Goal: Task Accomplishment & Management: Complete application form

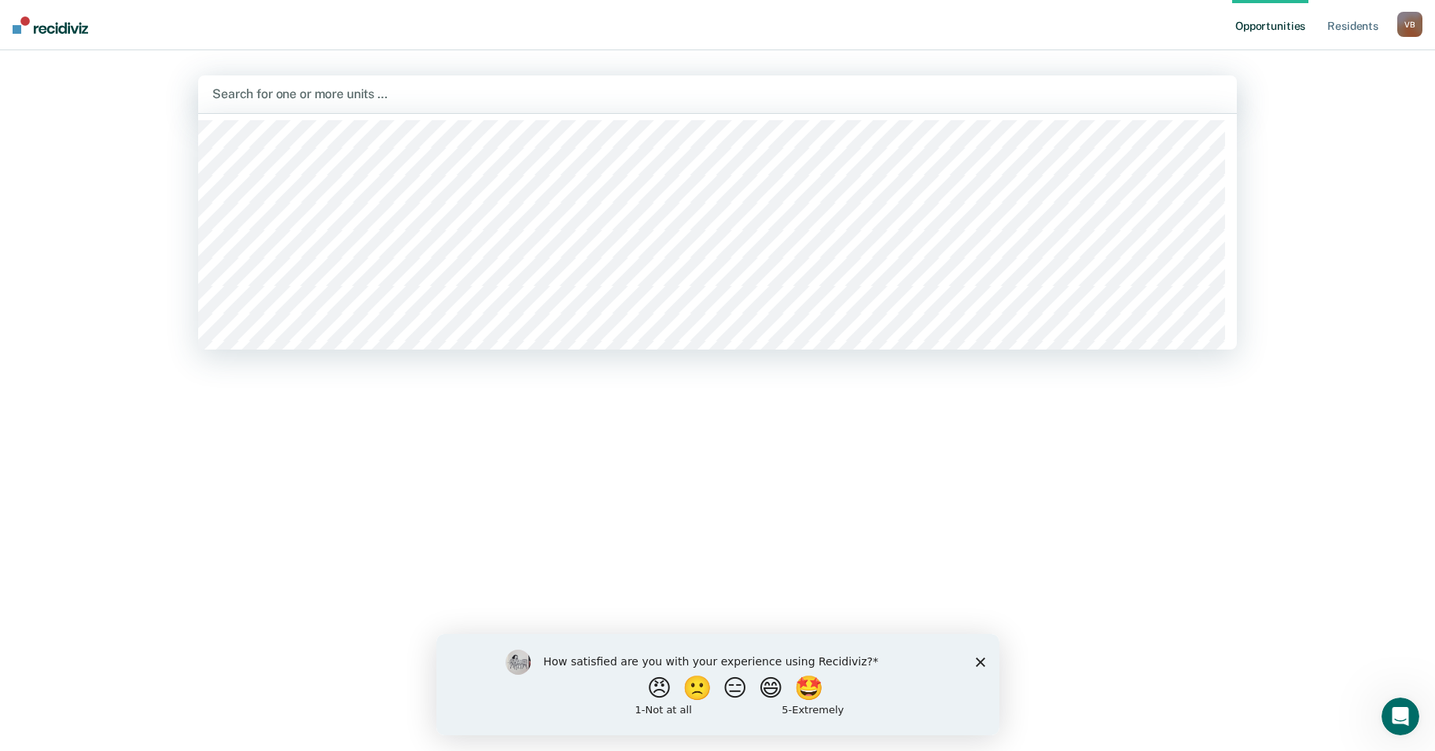
click at [247, 92] on div at bounding box center [717, 94] width 1010 height 18
type input "wtsp"
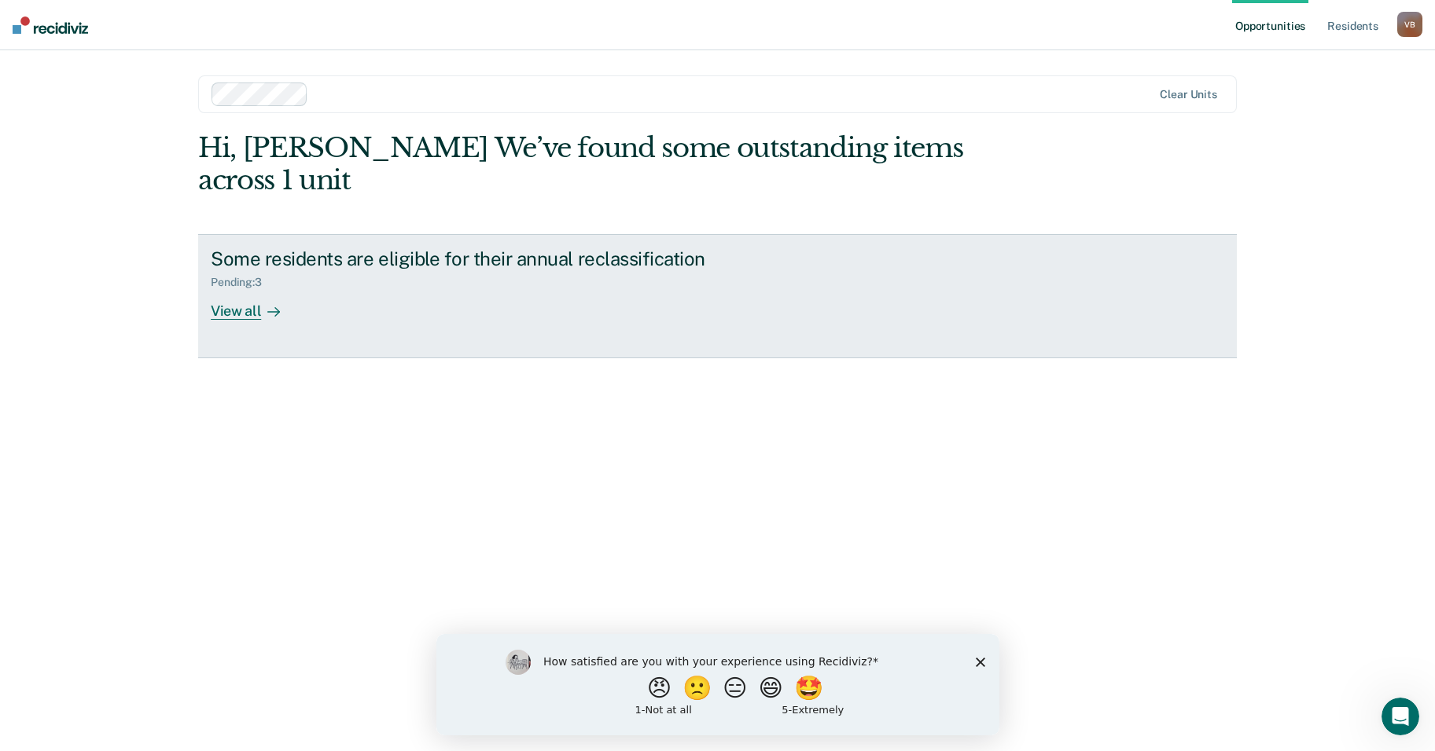
click at [227, 289] on div "View all" at bounding box center [255, 304] width 88 height 31
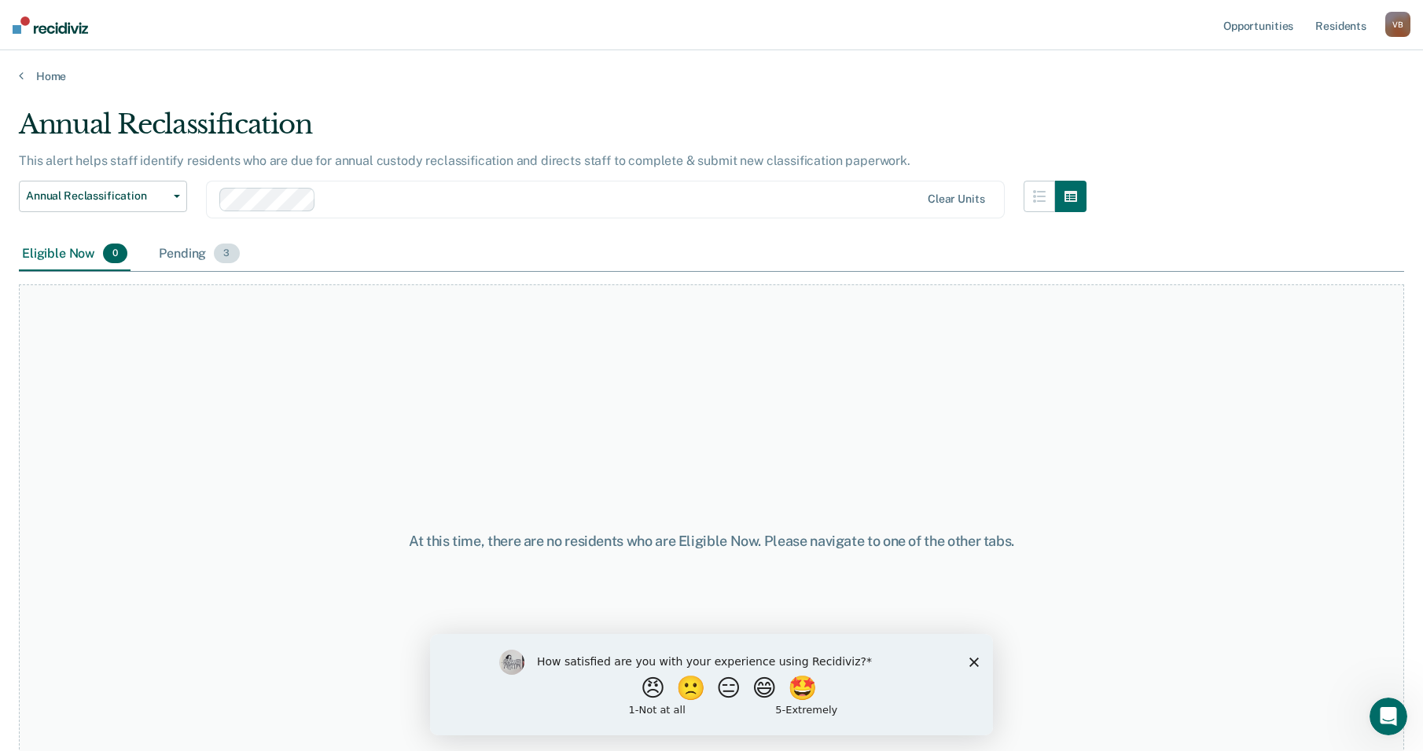
click at [231, 256] on span "3" at bounding box center [226, 254] width 25 height 20
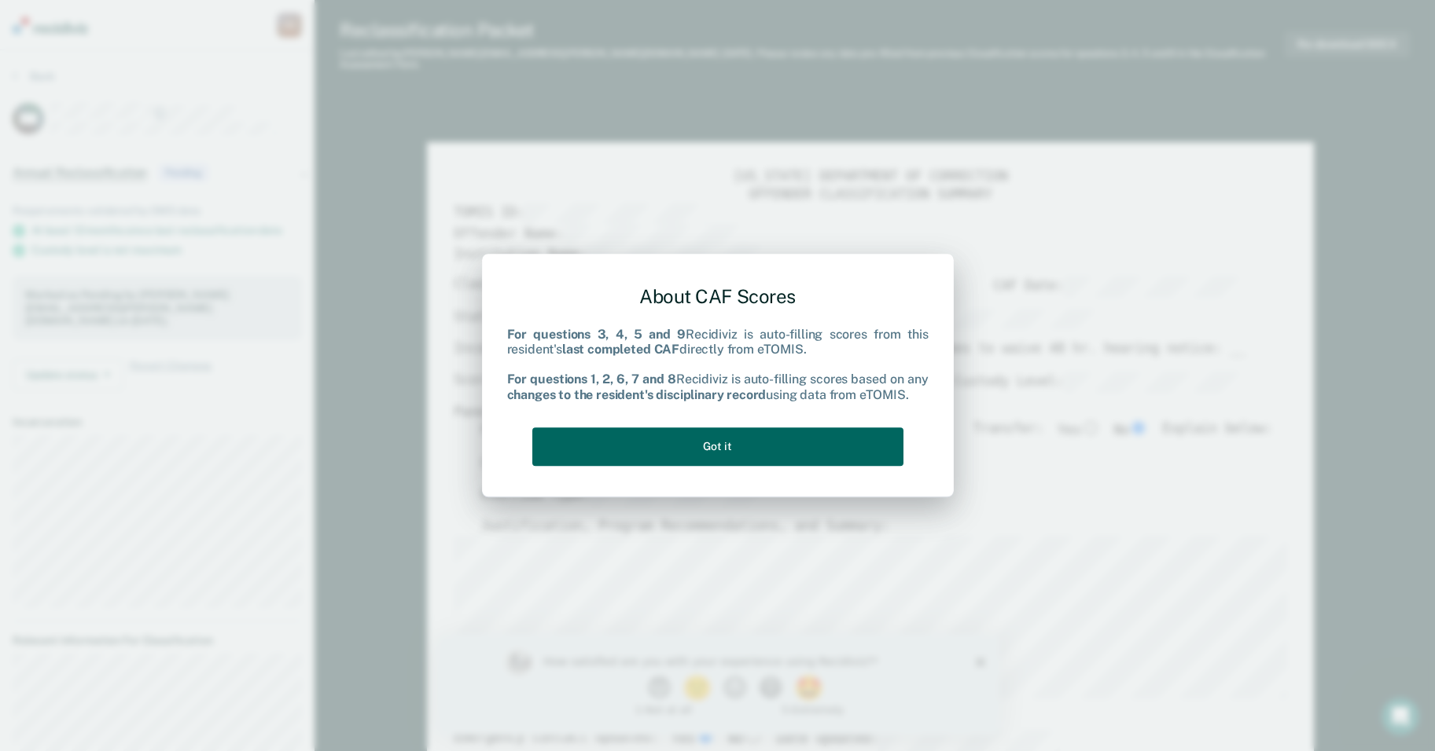
click at [762, 445] on button "Got it" at bounding box center [717, 447] width 371 height 39
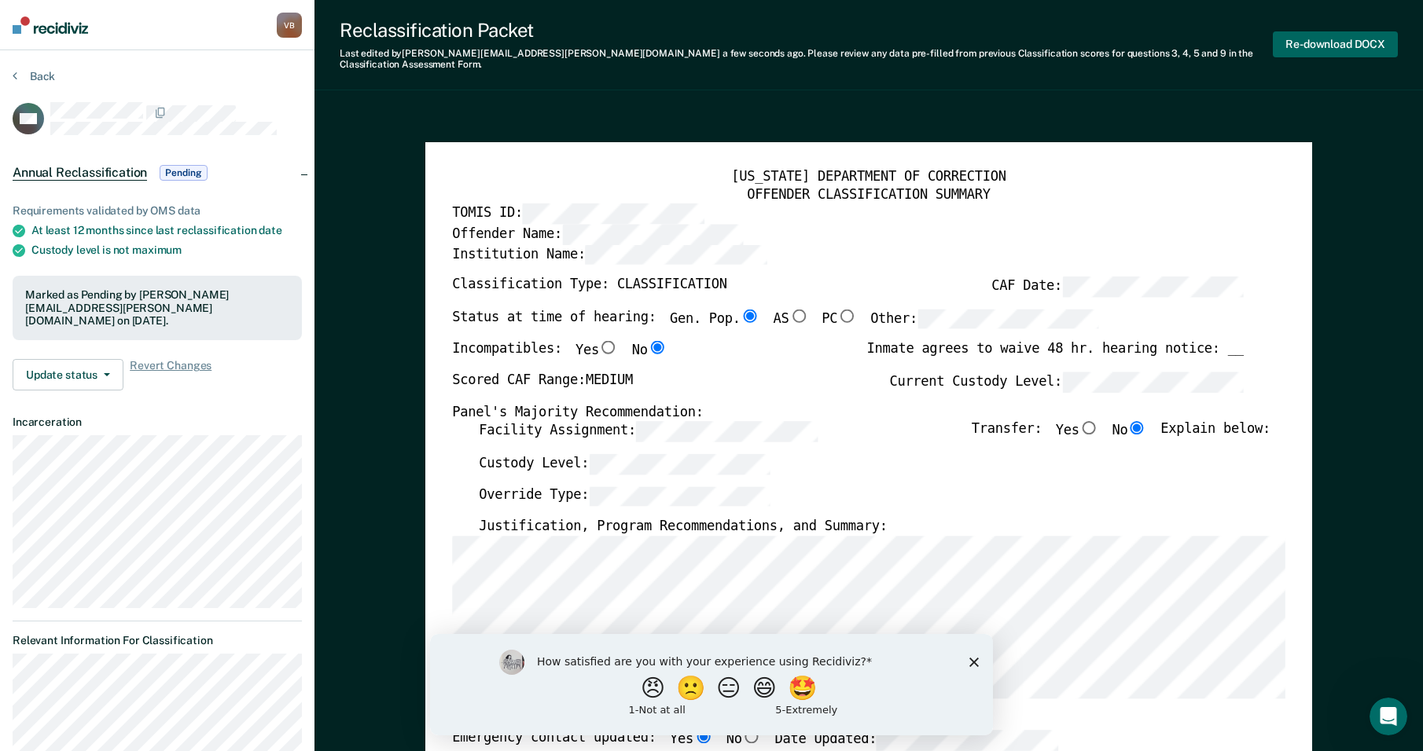
click at [1301, 31] on button "Re-download DOCX" at bounding box center [1335, 44] width 125 height 26
type textarea "x"
